Goal: Task Accomplishment & Management: Use online tool/utility

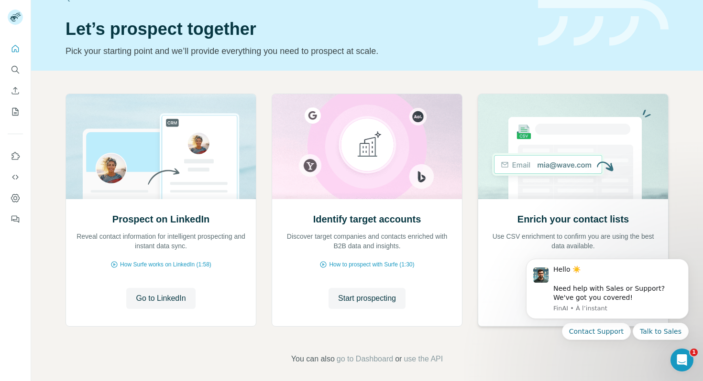
scroll to position [32, 0]
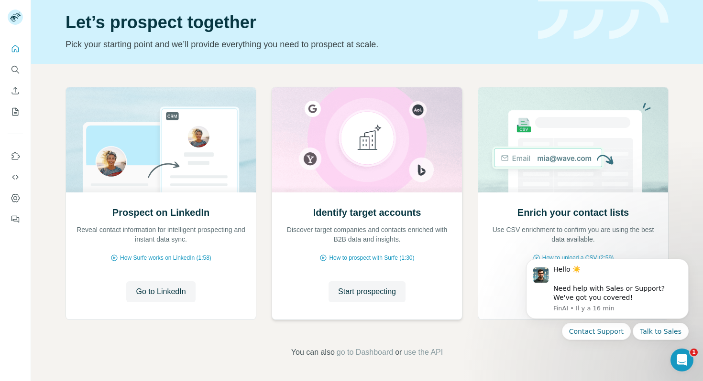
click at [387, 175] on img at bounding box center [366, 139] width 191 height 105
click at [683, 264] on icon "Dismiss notification" at bounding box center [685, 262] width 5 height 5
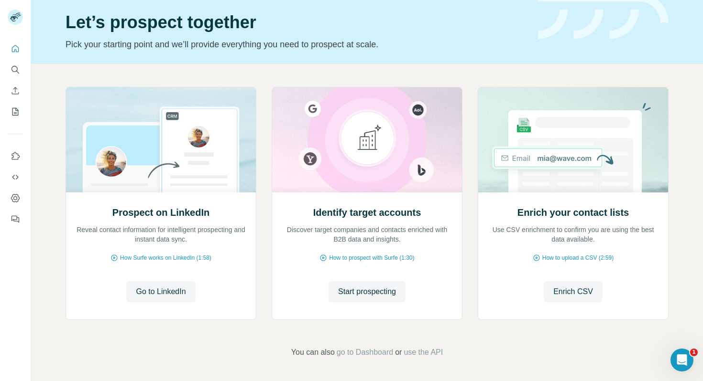
scroll to position [0, 0]
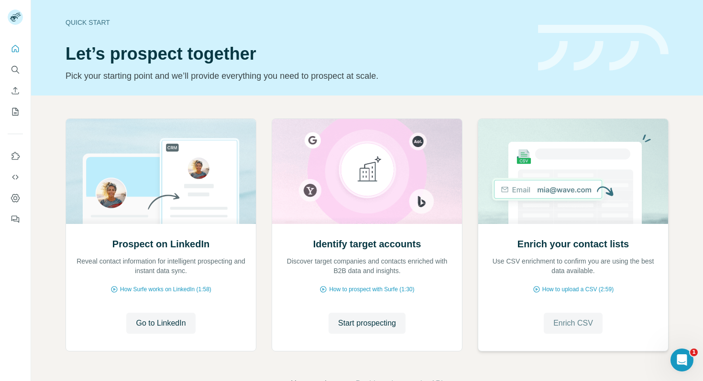
click at [579, 327] on span "Enrich CSV" at bounding box center [573, 323] width 40 height 11
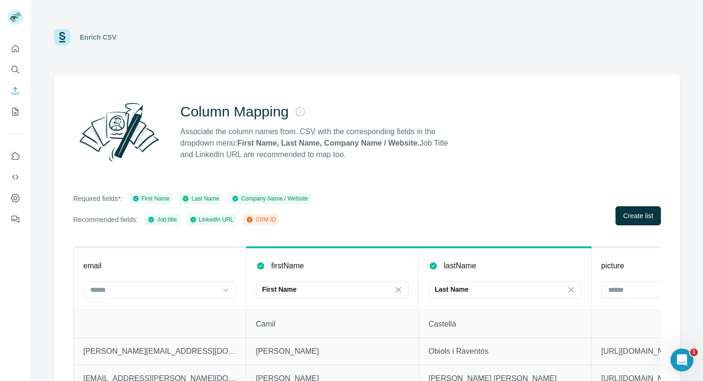
scroll to position [28, 0]
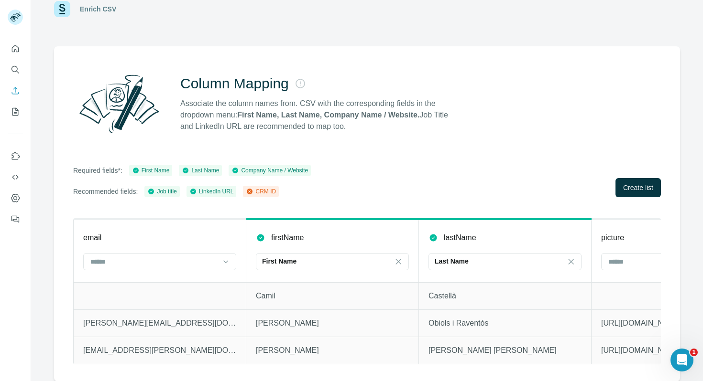
click at [196, 270] on div at bounding box center [159, 262] width 153 height 19
click at [180, 249] on th "email" at bounding box center [160, 250] width 173 height 63
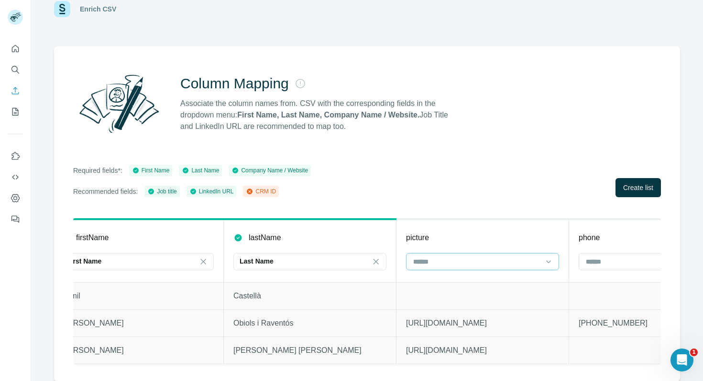
scroll to position [0, 242]
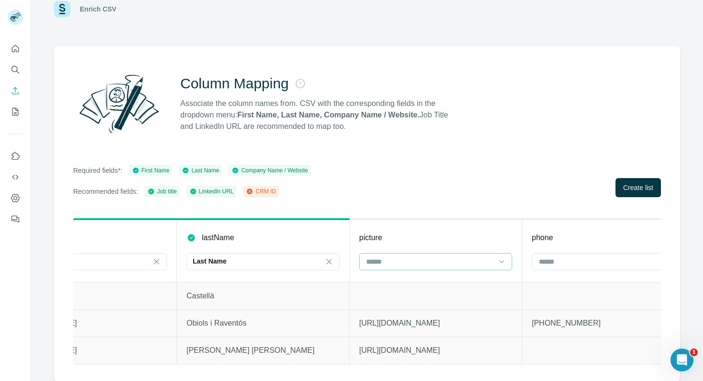
click at [487, 261] on input at bounding box center [429, 262] width 129 height 11
click at [475, 245] on th "picture" at bounding box center [435, 250] width 173 height 63
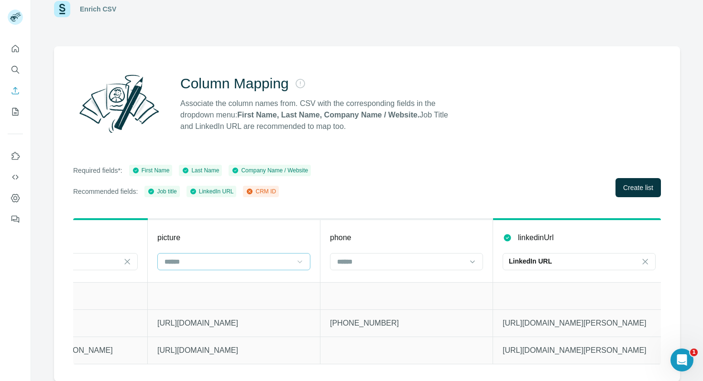
scroll to position [0, 459]
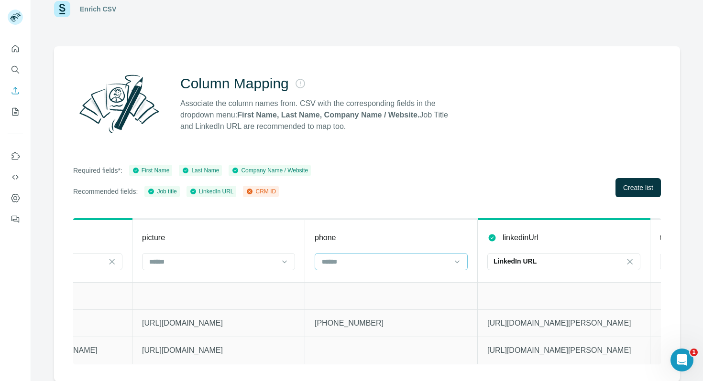
click at [439, 266] on input at bounding box center [385, 262] width 129 height 11
click at [413, 255] on div at bounding box center [385, 262] width 129 height 16
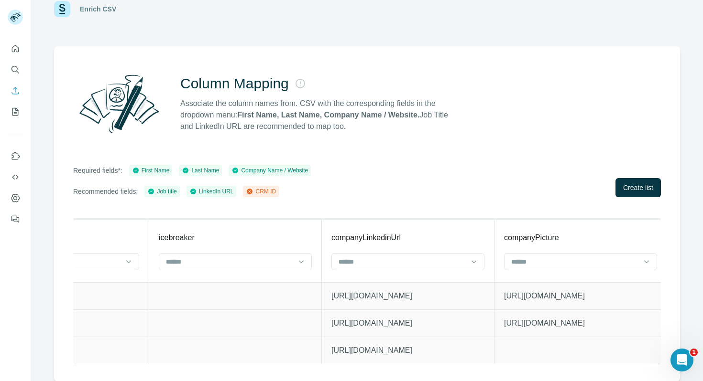
scroll to position [0, 1519]
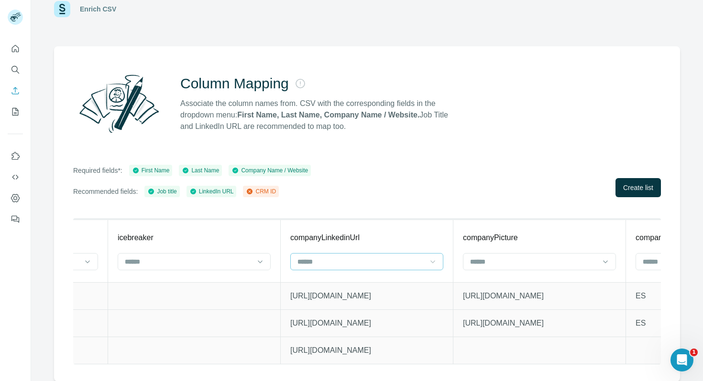
click at [430, 267] on div at bounding box center [433, 261] width 10 height 17
click at [418, 257] on input at bounding box center [360, 262] width 129 height 11
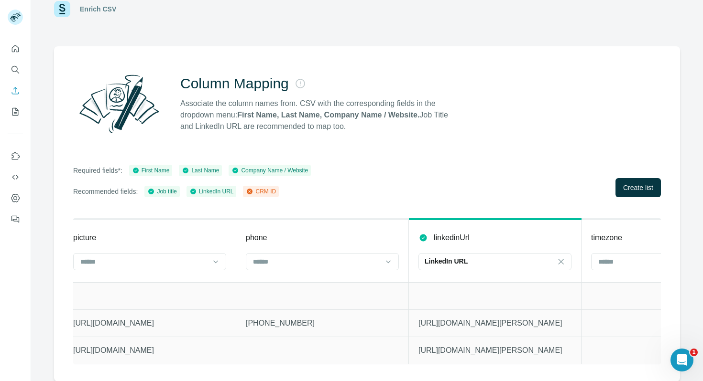
scroll to position [0, 406]
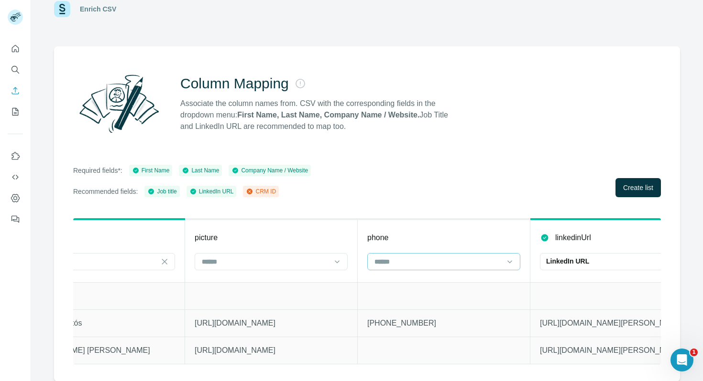
click at [432, 266] on input at bounding box center [437, 262] width 129 height 11
click at [373, 152] on div "Column Mapping Associate the column names from. CSV with the corresponding fiel…" at bounding box center [367, 214] width 626 height 336
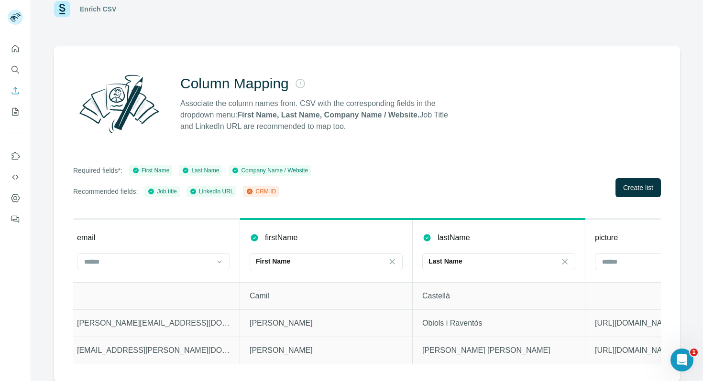
scroll to position [0, 0]
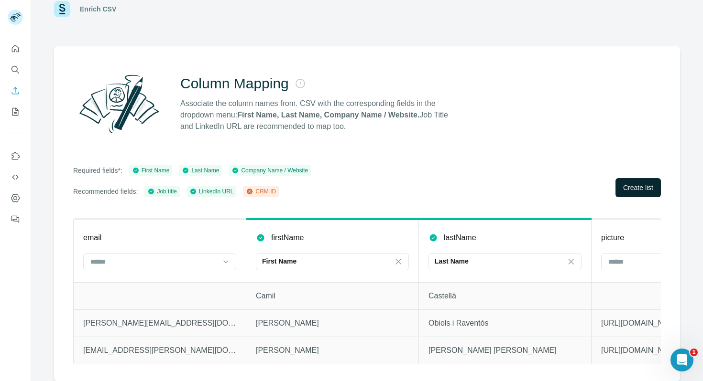
click at [623, 186] on span "Create list" at bounding box center [638, 188] width 30 height 10
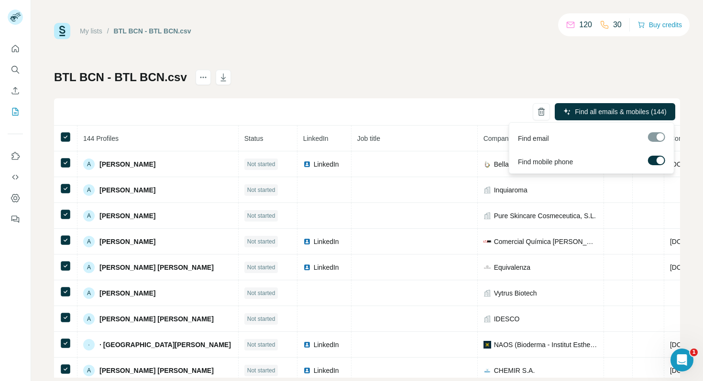
click at [637, 111] on span "Find all emails & mobiles (144)" at bounding box center [620, 112] width 91 height 10
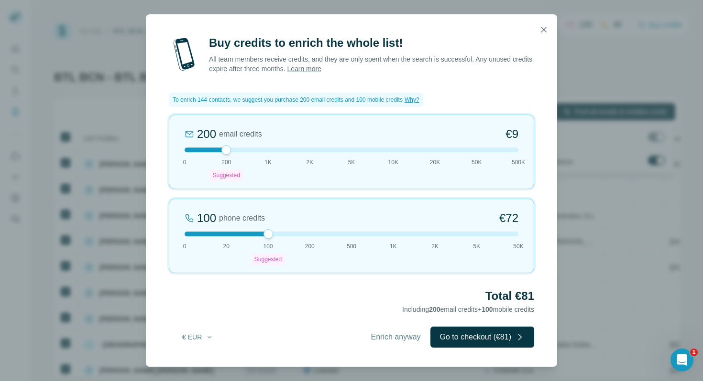
drag, startPoint x: 383, startPoint y: 339, endPoint x: 374, endPoint y: 266, distance: 74.2
click at [374, 266] on div "Buy credits to enrich the whole list! All team members receive credits, and the…" at bounding box center [351, 201] width 411 height 332
drag, startPoint x: 269, startPoint y: 235, endPoint x: 264, endPoint y: 238, distance: 5.2
click at [264, 238] on div at bounding box center [268, 234] width 10 height 10
click at [542, 27] on icon "button" at bounding box center [544, 30] width 10 height 10
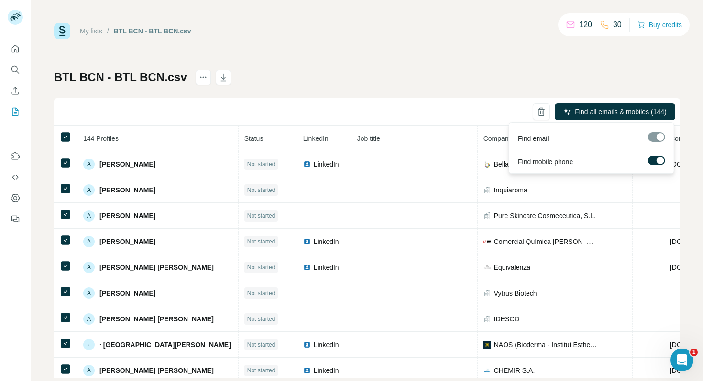
click at [564, 75] on div "BTL BCN - BTL BCN.csv Find all emails & mobiles (144) 144 Profiles Status Linke…" at bounding box center [367, 224] width 626 height 308
